Goal: Use online tool/utility

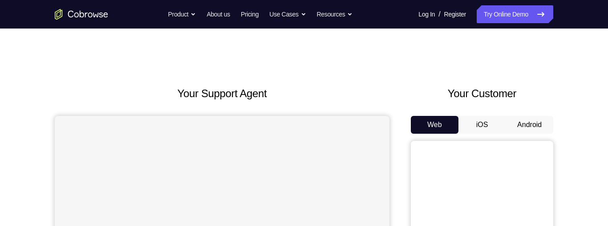
scroll to position [64, 0]
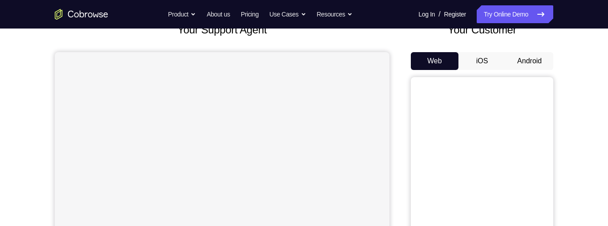
click at [527, 61] on button "Android" at bounding box center [530, 61] width 48 height 18
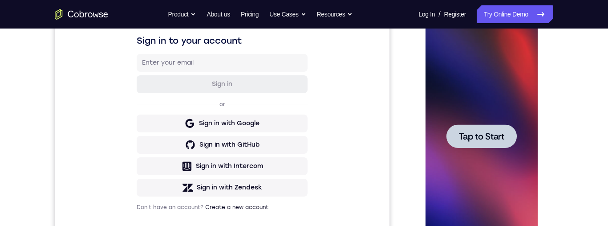
scroll to position [0, 0]
click at [487, 138] on span "Tap to Start" at bounding box center [481, 136] width 45 height 9
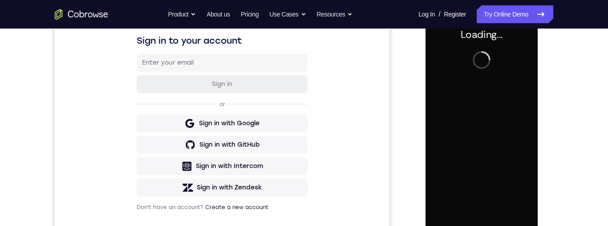
click at [487, 138] on div at bounding box center [481, 136] width 112 height 249
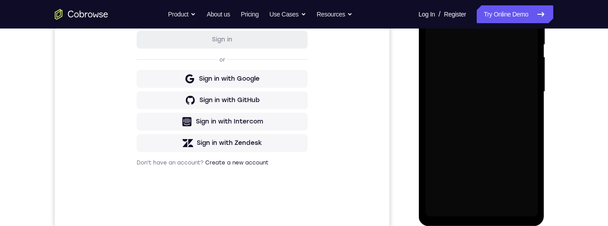
scroll to position [190, 0]
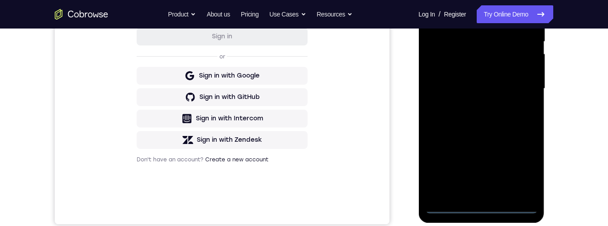
click at [481, 208] on div at bounding box center [481, 88] width 112 height 249
click at [522, 165] on div at bounding box center [481, 88] width 112 height 249
click at [498, 4] on div at bounding box center [481, 88] width 112 height 249
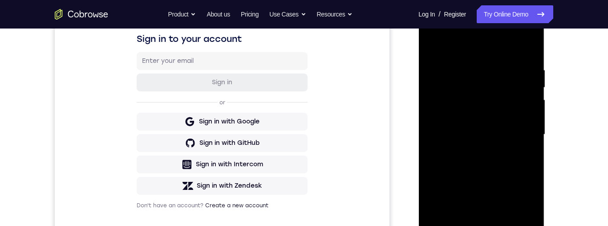
click at [519, 131] on div at bounding box center [481, 134] width 112 height 249
click at [474, 151] on div at bounding box center [481, 134] width 112 height 249
click at [478, 126] on div at bounding box center [481, 134] width 112 height 249
click at [470, 116] on div at bounding box center [481, 134] width 112 height 249
click at [527, 114] on div at bounding box center [481, 134] width 112 height 249
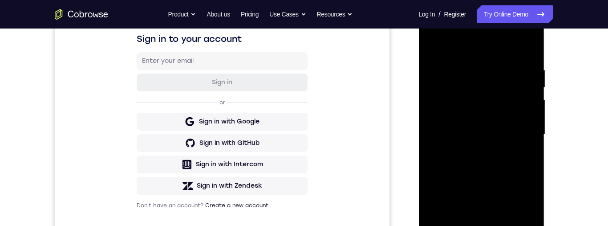
click at [527, 114] on div at bounding box center [481, 134] width 112 height 249
click at [512, 135] on div at bounding box center [481, 134] width 112 height 249
click at [485, 163] on div at bounding box center [481, 134] width 112 height 249
click at [479, 159] on div at bounding box center [481, 134] width 112 height 249
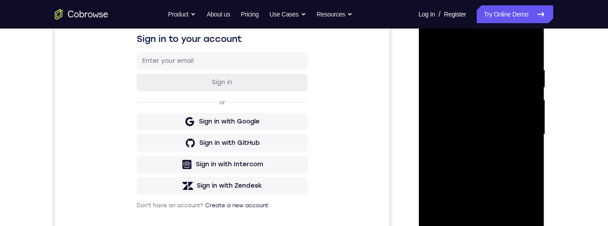
click at [479, 163] on div at bounding box center [481, 134] width 112 height 249
click at [484, 162] on div at bounding box center [481, 134] width 112 height 249
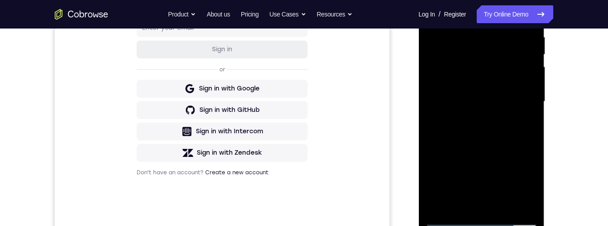
click at [495, 90] on div at bounding box center [481, 101] width 112 height 249
click at [499, 65] on div at bounding box center [481, 101] width 112 height 249
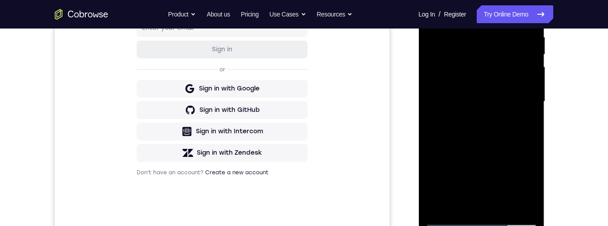
click at [485, 87] on div at bounding box center [481, 101] width 112 height 249
click at [529, 83] on div at bounding box center [481, 101] width 112 height 249
click at [487, 100] on div at bounding box center [481, 101] width 112 height 249
click at [481, 131] on div at bounding box center [481, 101] width 112 height 249
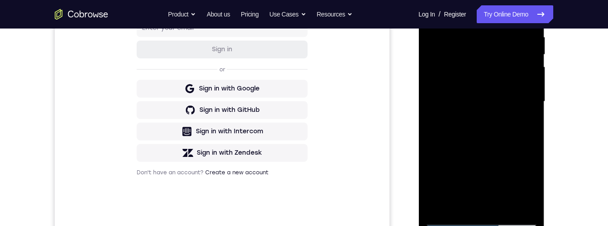
click at [481, 131] on div at bounding box center [481, 101] width 112 height 249
click at [480, 152] on div at bounding box center [481, 101] width 112 height 249
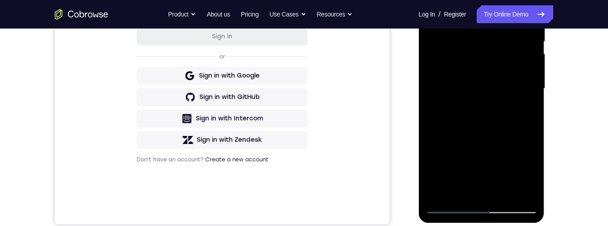
click at [449, 207] on div at bounding box center [481, 88] width 112 height 249
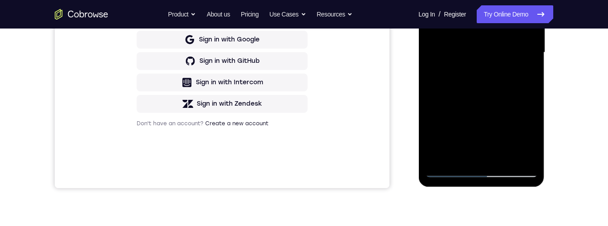
click at [481, 42] on div at bounding box center [481, 52] width 112 height 249
click at [471, 59] on div at bounding box center [481, 52] width 112 height 249
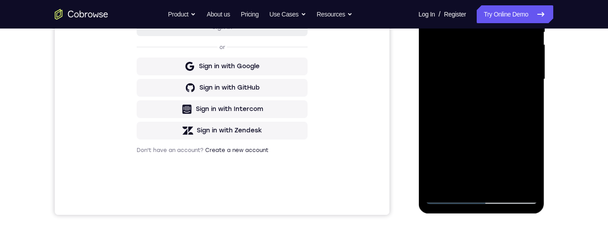
click at [478, 60] on div at bounding box center [481, 79] width 112 height 249
click at [526, 62] on div at bounding box center [481, 79] width 112 height 249
click at [514, 81] on div at bounding box center [481, 79] width 112 height 249
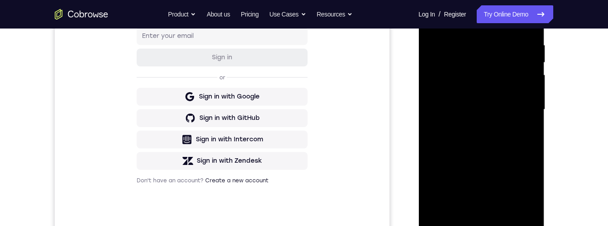
scroll to position [168, 0]
click at [516, 132] on div at bounding box center [481, 110] width 112 height 249
click at [516, 138] on div at bounding box center [481, 110] width 112 height 249
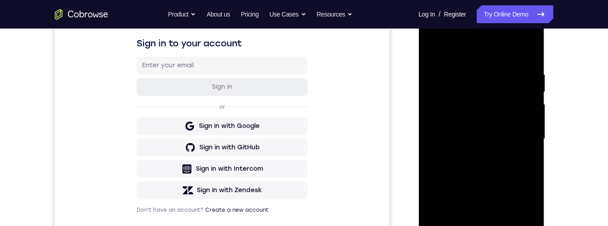
scroll to position [139, 0]
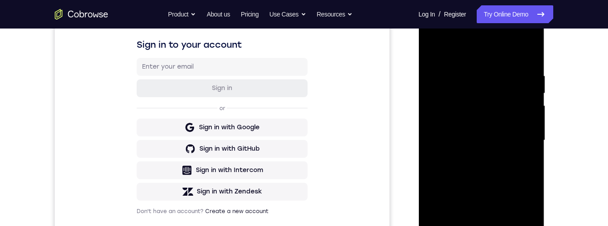
click at [498, 161] on div at bounding box center [481, 140] width 112 height 249
click at [504, 167] on div at bounding box center [481, 140] width 112 height 249
click at [500, 167] on div at bounding box center [481, 140] width 112 height 249
click at [497, 177] on div at bounding box center [481, 140] width 112 height 249
click at [508, 164] on div at bounding box center [481, 140] width 112 height 249
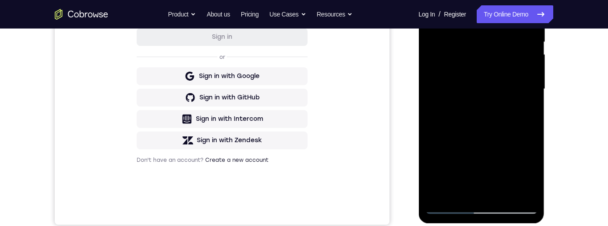
scroll to position [192, 0]
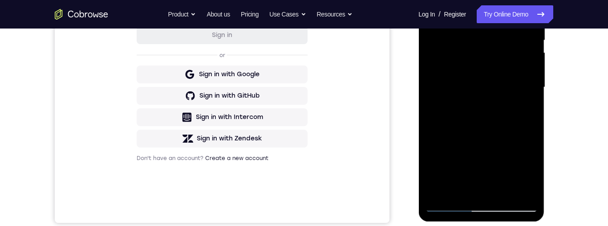
click at [492, 100] on div at bounding box center [481, 87] width 112 height 249
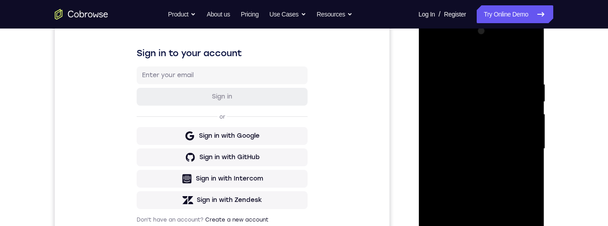
scroll to position [129, 0]
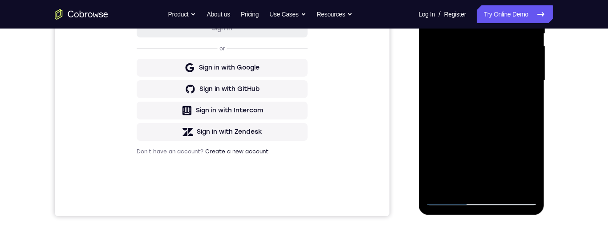
click at [479, 201] on div at bounding box center [481, 80] width 112 height 249
click at [524, 169] on div at bounding box center [481, 80] width 112 height 249
click at [477, 205] on div at bounding box center [481, 80] width 112 height 249
click at [479, 201] on div at bounding box center [481, 80] width 112 height 249
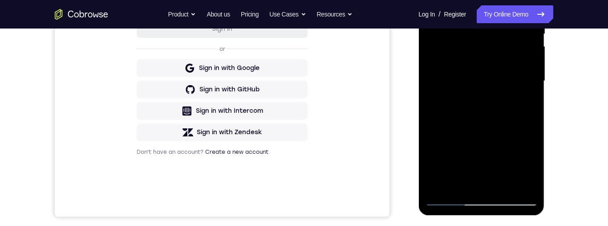
click at [479, 201] on div at bounding box center [481, 80] width 112 height 249
click at [480, 201] on div at bounding box center [481, 80] width 112 height 249
click at [481, 201] on div at bounding box center [481, 80] width 112 height 249
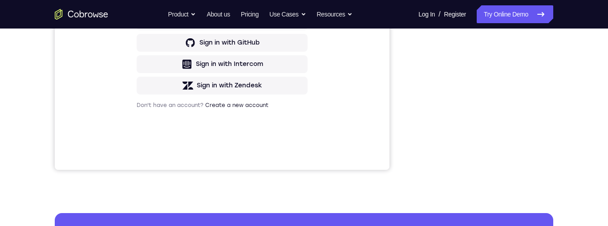
scroll to position [246, 0]
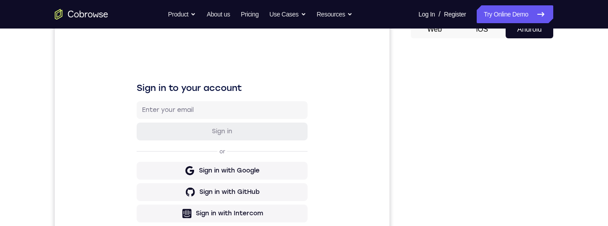
click at [575, 110] on div "Your Support Agent Your Customer Web iOS Android Next Steps We’d be happy to gi…" at bounding box center [304, 226] width 570 height 587
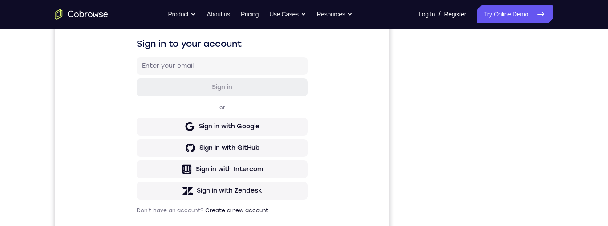
click at [568, 130] on div "Your Support Agent Your Customer Web iOS Android Next Steps We’d be happy to gi…" at bounding box center [304, 182] width 570 height 587
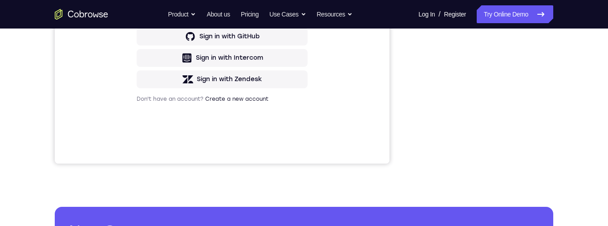
scroll to position [110, 0]
